Goal: Information Seeking & Learning: Understand process/instructions

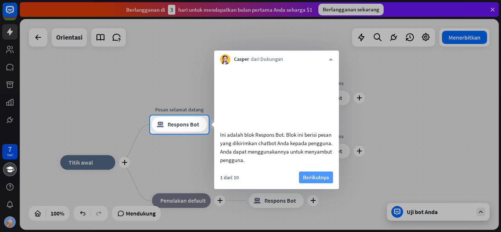
click at [313, 181] on font "Berikutnya" at bounding box center [316, 177] width 26 height 7
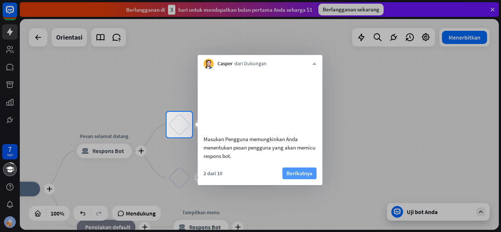
click at [292, 177] on font "Berikutnya" at bounding box center [299, 173] width 26 height 7
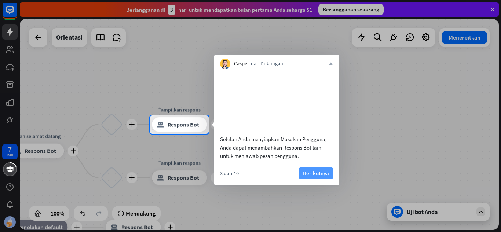
click at [325, 177] on font "Berikutnya" at bounding box center [316, 173] width 26 height 7
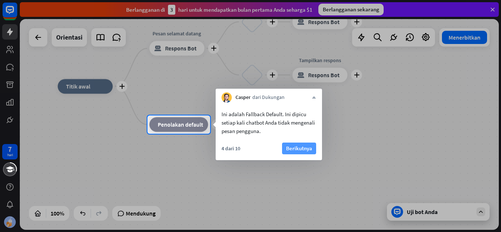
click at [301, 145] on font "Berikutnya" at bounding box center [299, 148] width 26 height 7
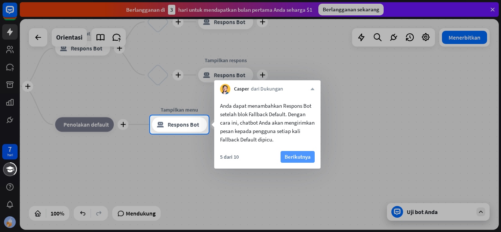
click at [305, 156] on font "Berikutnya" at bounding box center [297, 156] width 26 height 7
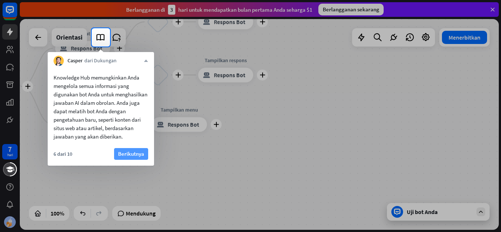
click at [126, 157] on font "Berikutnya" at bounding box center [131, 153] width 26 height 7
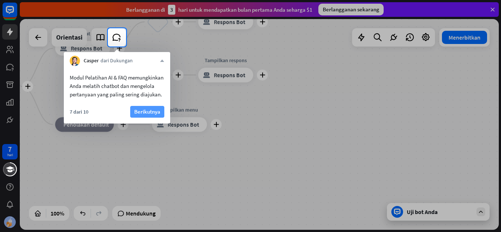
click at [144, 115] on font "Berikutnya" at bounding box center [147, 111] width 26 height 7
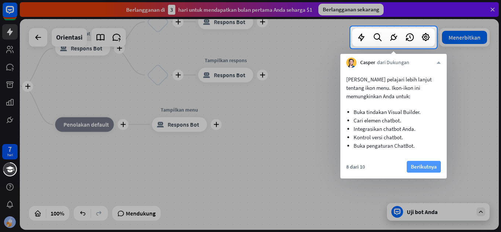
click at [424, 168] on font "Berikutnya" at bounding box center [424, 166] width 26 height 7
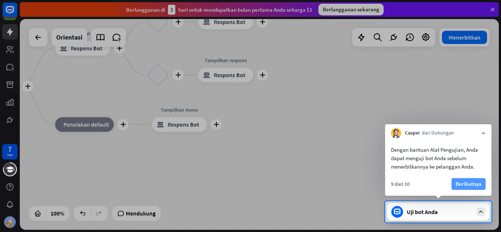
click at [462, 184] on font "Berikutnya" at bounding box center [468, 183] width 26 height 7
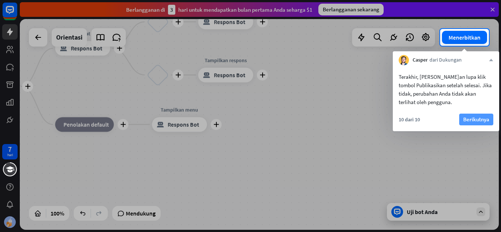
click at [466, 119] on font "Berikutnya" at bounding box center [476, 119] width 26 height 7
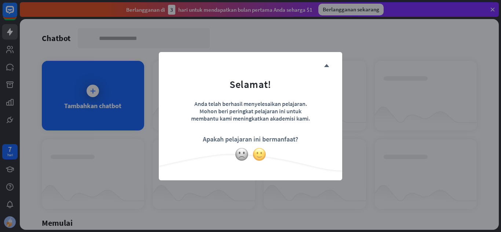
click at [253, 155] on img at bounding box center [259, 154] width 14 height 14
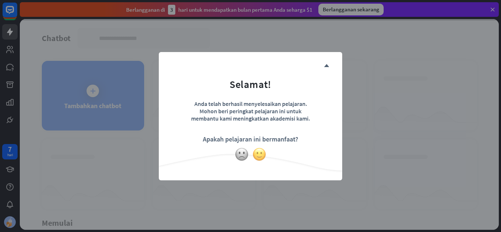
click at [260, 153] on img at bounding box center [259, 154] width 14 height 14
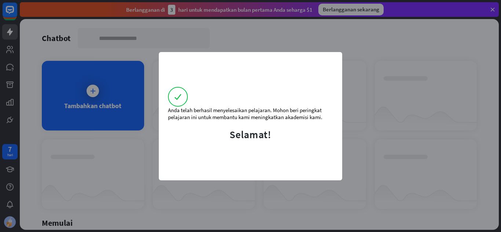
click at [260, 153] on div "Anda telah berhasil menyelesaikan pelajaran. Mohon beri peringkat pelajaran ini…" at bounding box center [250, 116] width 183 height 128
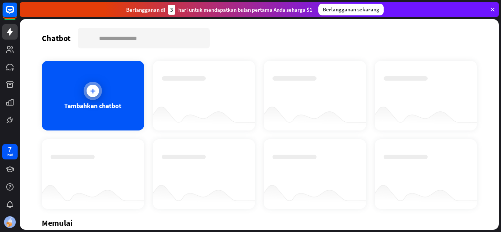
click at [99, 87] on div at bounding box center [93, 91] width 18 height 18
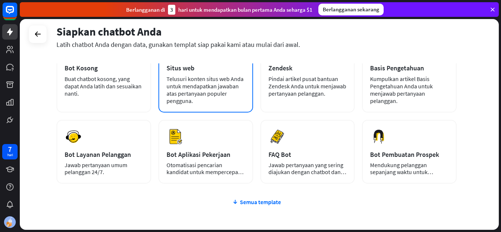
scroll to position [59, 0]
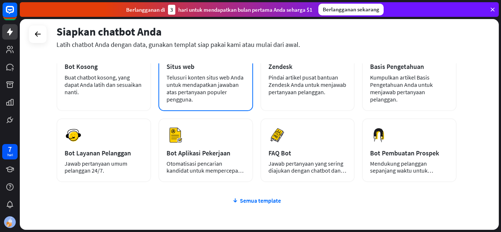
click at [211, 150] on font "Bot Aplikasi Pekerjaan" at bounding box center [198, 153] width 64 height 8
